Goal: Transaction & Acquisition: Purchase product/service

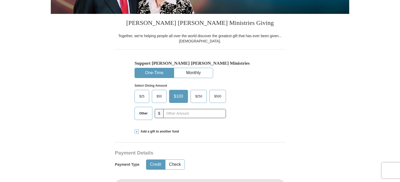
scroll to position [131, 0]
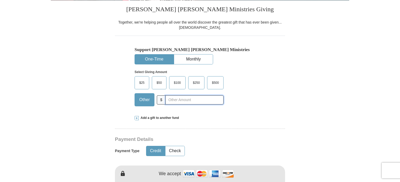
click at [174, 100] on input "text" at bounding box center [194, 99] width 58 height 9
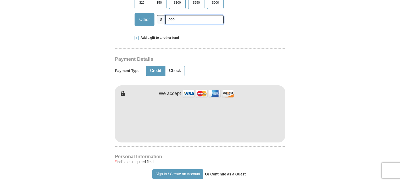
scroll to position [236, 0]
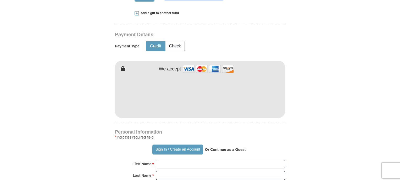
type input "200"
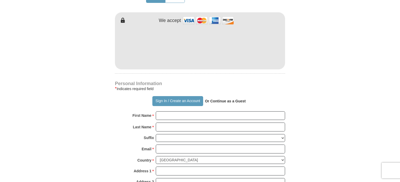
scroll to position [314, 0]
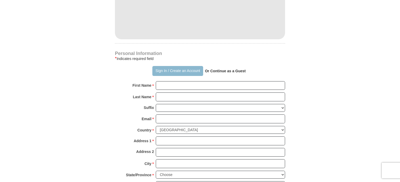
click at [166, 70] on button "Sign In / Create an Account" at bounding box center [177, 71] width 51 height 10
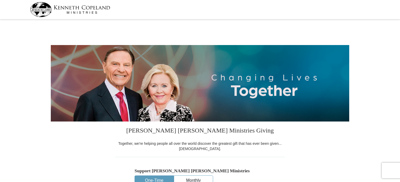
select select "TX"
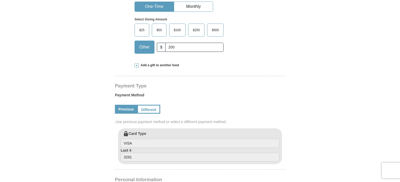
scroll to position [183, 0]
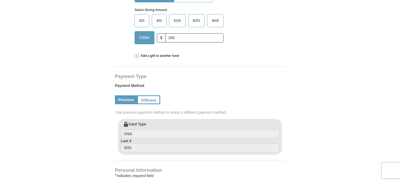
drag, startPoint x: 126, startPoint y: 99, endPoint x: 129, endPoint y: 98, distance: 3.1
click at [126, 99] on link "Previous" at bounding box center [126, 99] width 22 height 9
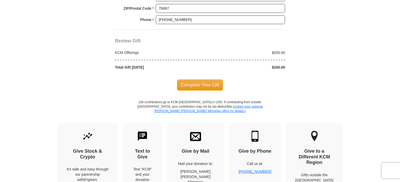
scroll to position [471, 0]
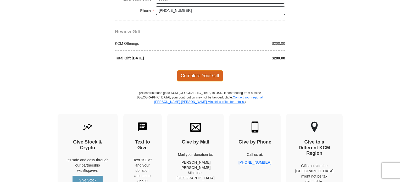
click at [196, 73] on span "Complete Your Gift" at bounding box center [200, 75] width 46 height 11
